Goal: Task Accomplishment & Management: Manage account settings

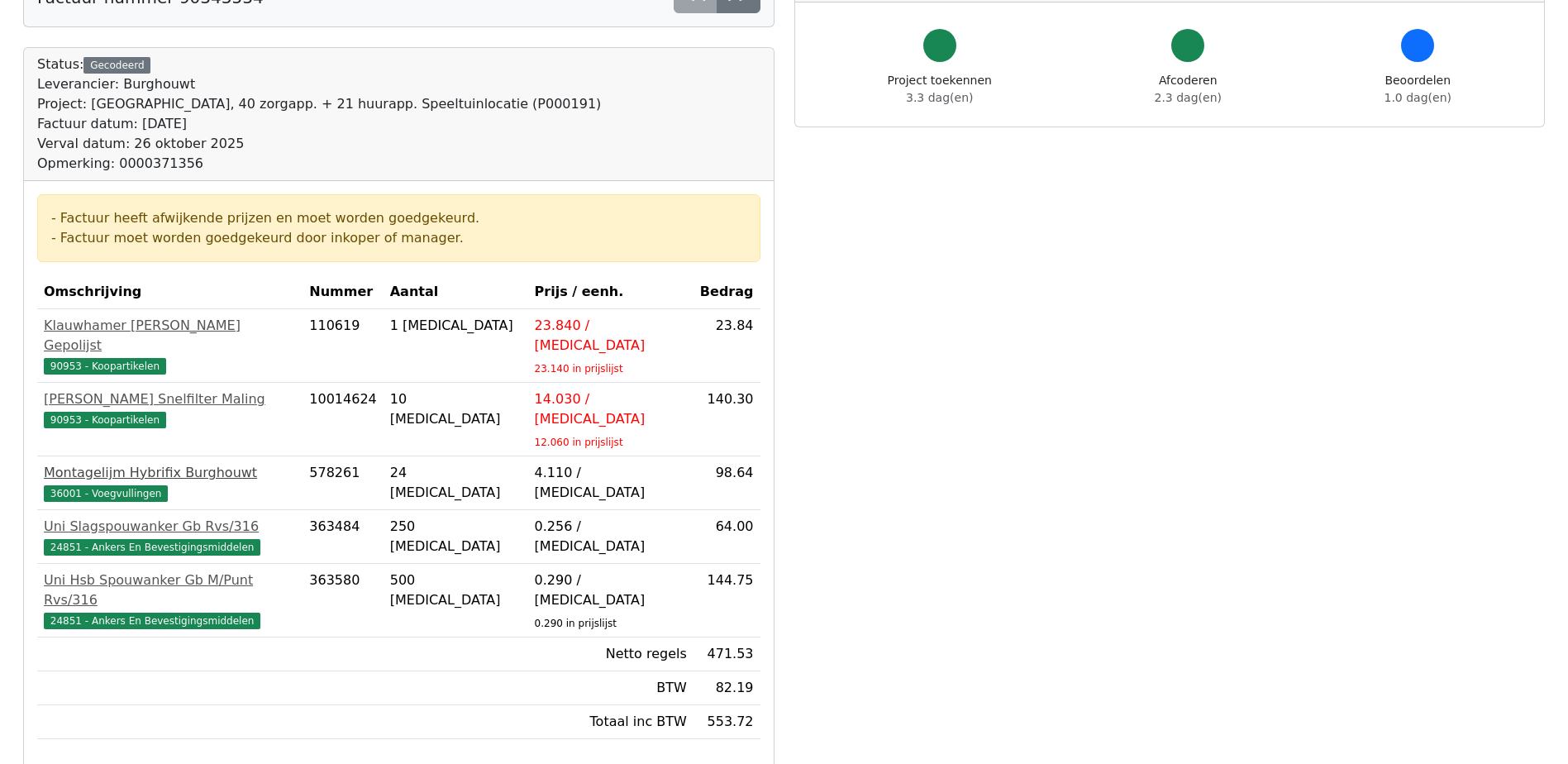
scroll to position [248, 0]
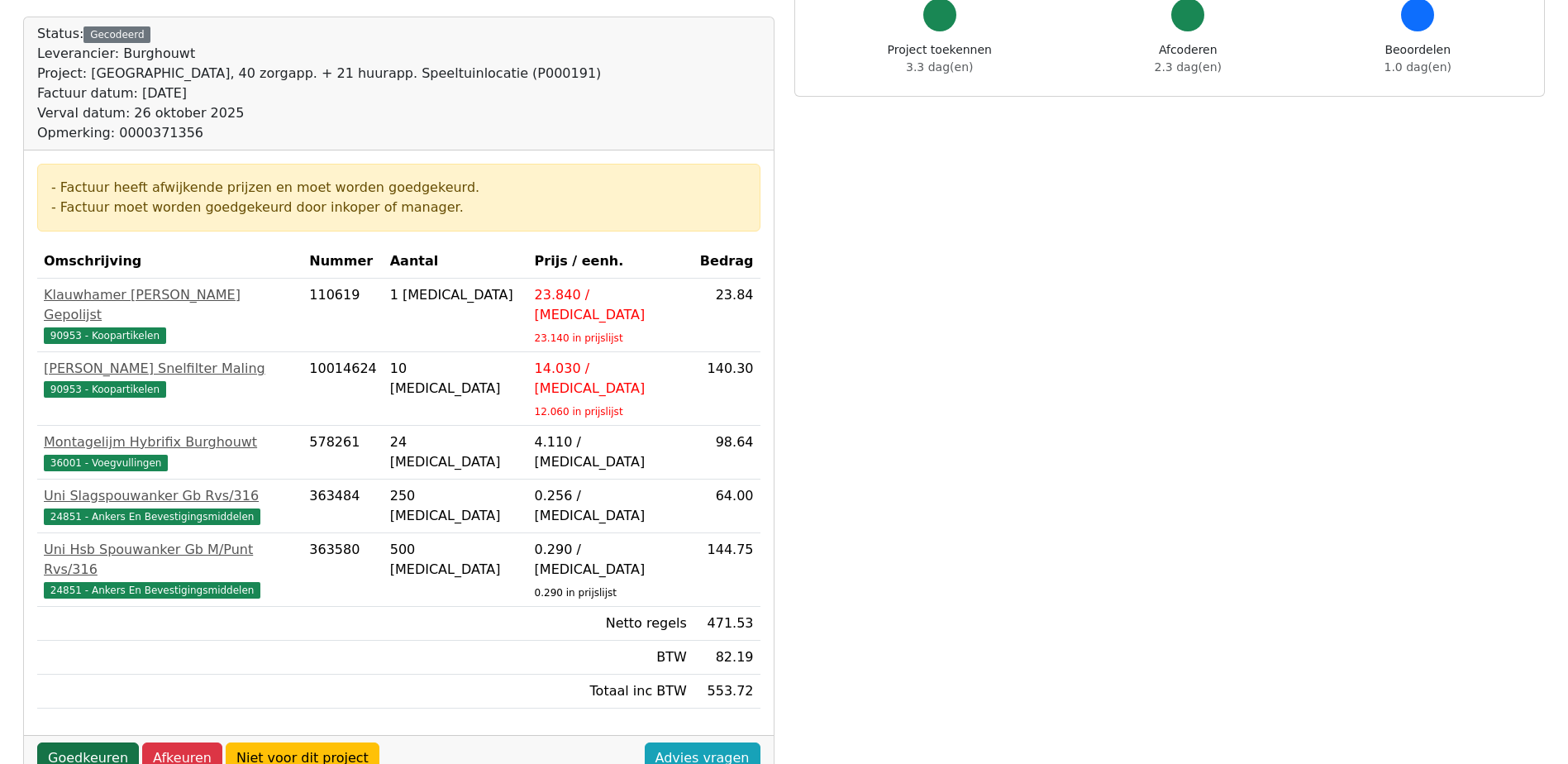
click at [75, 742] on link "Goedkeuren" at bounding box center [88, 757] width 102 height 31
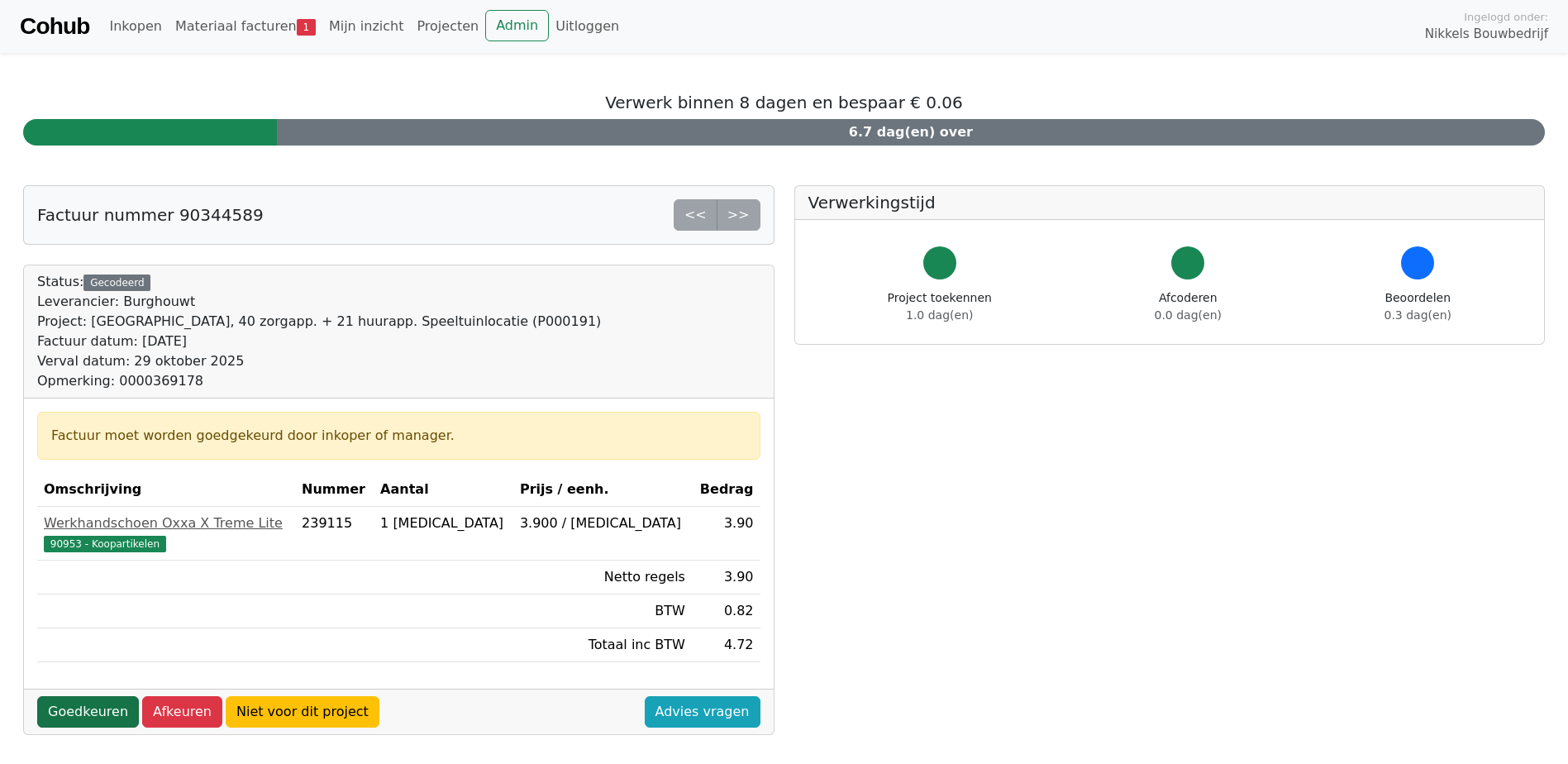
click at [72, 716] on link "Goedkeuren" at bounding box center [88, 711] width 102 height 31
